Goal: Navigation & Orientation: Find specific page/section

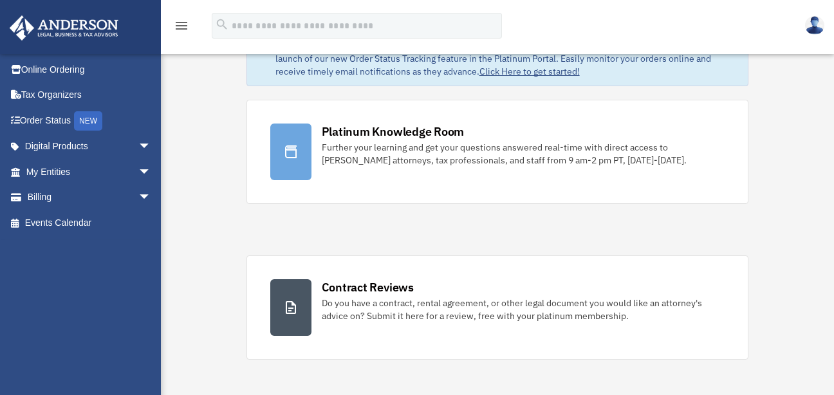
scroll to position [64, 0]
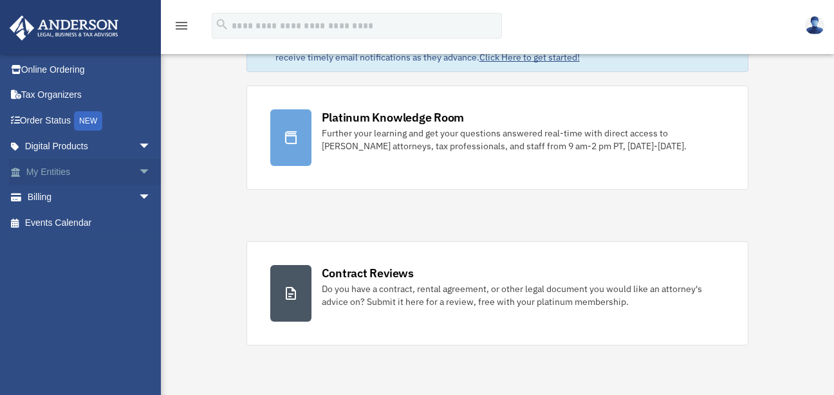
click at [65, 171] on link "My Entities arrow_drop_down" at bounding box center [90, 172] width 162 height 26
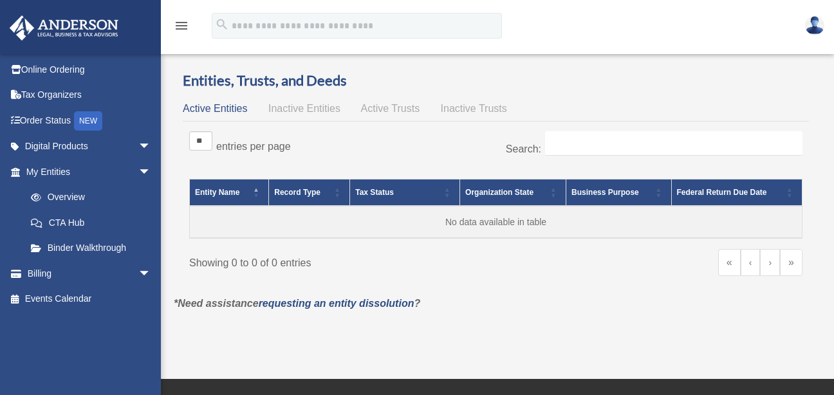
click at [82, 145] on link "Digital Products arrow_drop_down" at bounding box center [90, 147] width 162 height 26
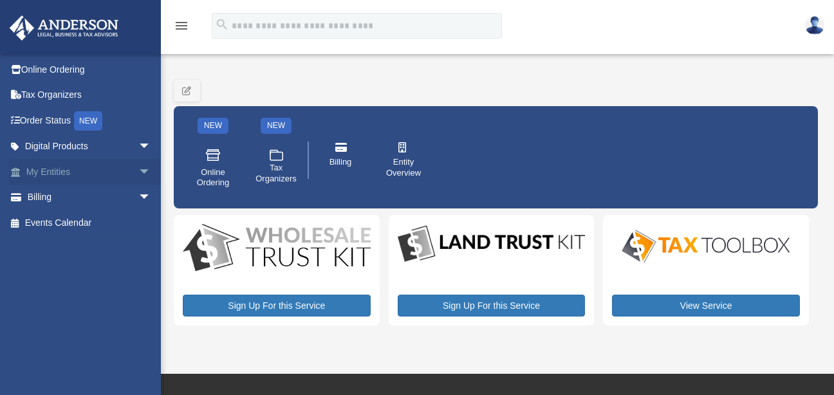
click at [64, 169] on link "My Entities arrow_drop_down" at bounding box center [90, 172] width 162 height 26
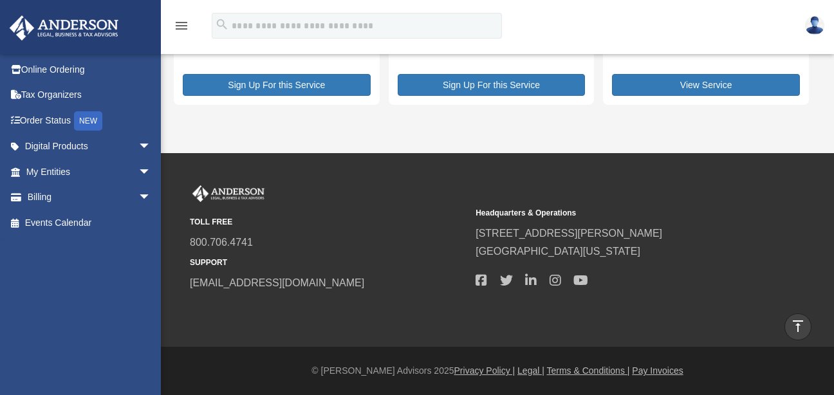
scroll to position [188, 0]
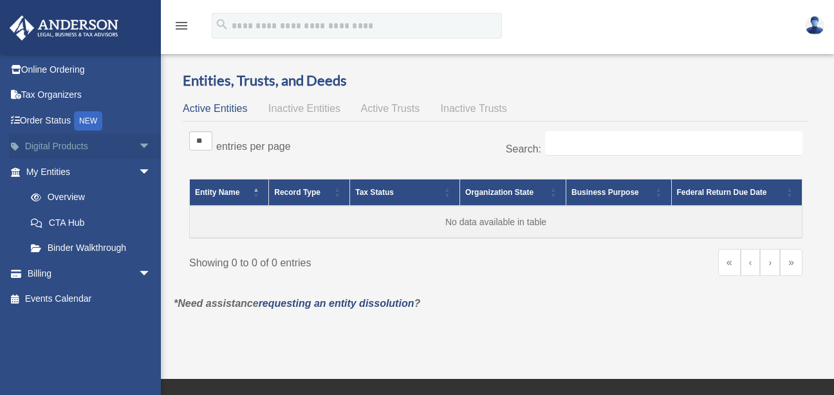
click at [44, 136] on link "Digital Products arrow_drop_down" at bounding box center [90, 147] width 162 height 26
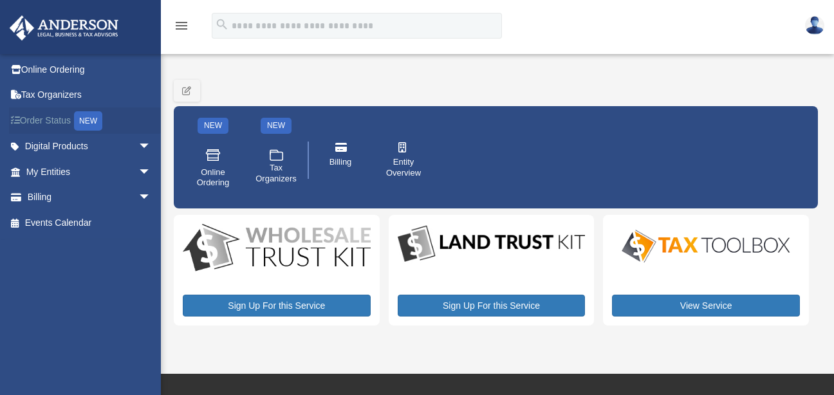
click at [56, 125] on link "Order Status NEW" at bounding box center [90, 121] width 162 height 26
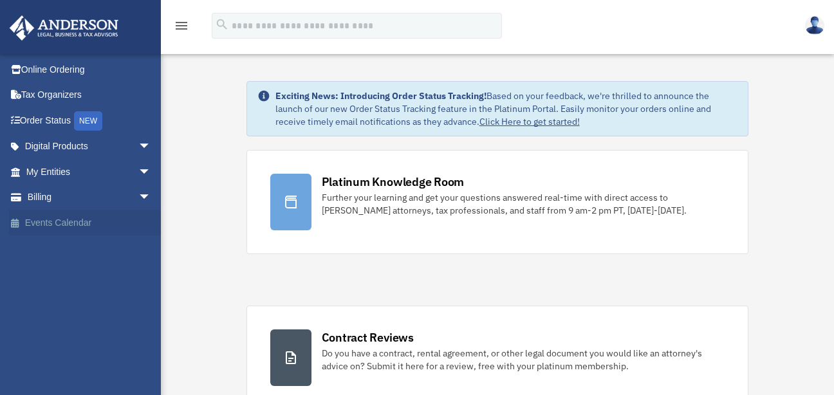
click at [46, 222] on link "Events Calendar" at bounding box center [90, 223] width 162 height 26
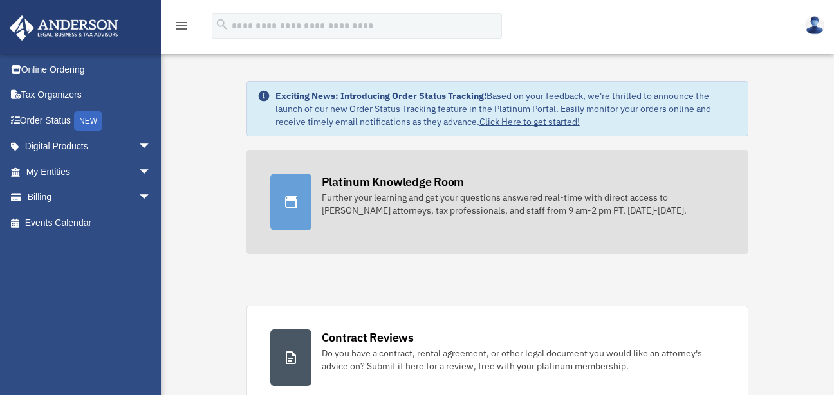
scroll to position [42, 0]
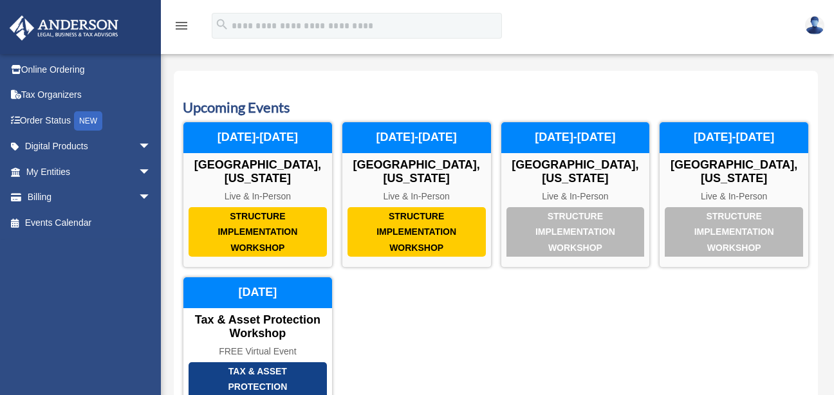
click at [173, 28] on div "menu" at bounding box center [181, 26] width 41 height 33
click at [175, 24] on icon "menu" at bounding box center [181, 25] width 15 height 15
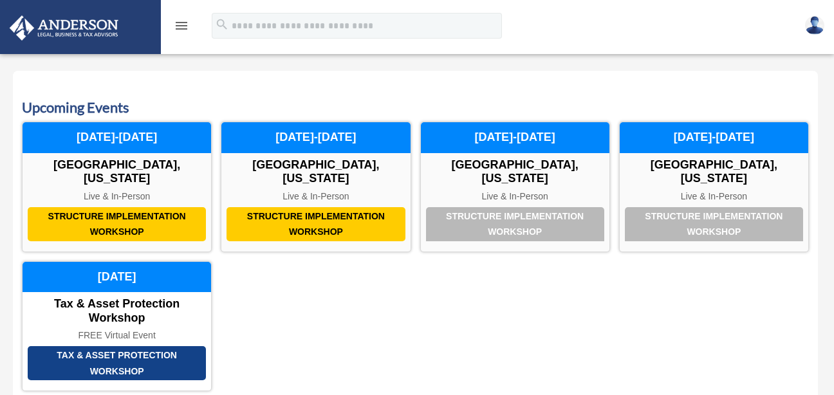
click at [189, 24] on div "menu" at bounding box center [181, 26] width 41 height 33
click at [178, 24] on icon "menu" at bounding box center [181, 25] width 15 height 15
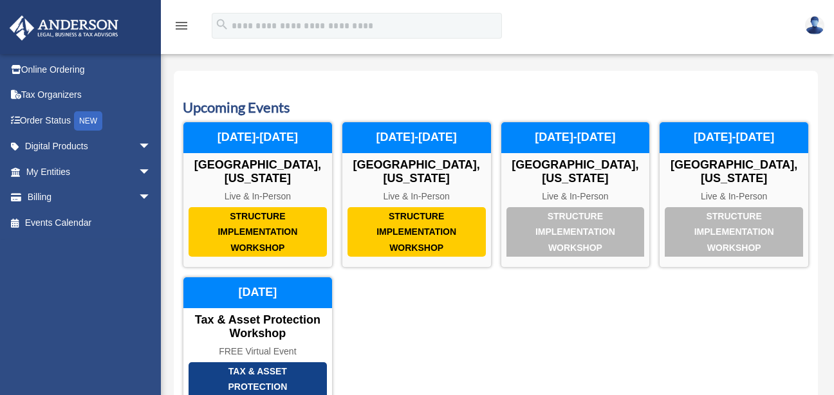
click at [817, 28] on img at bounding box center [814, 25] width 19 height 19
